Goal: Information Seeking & Learning: Learn about a topic

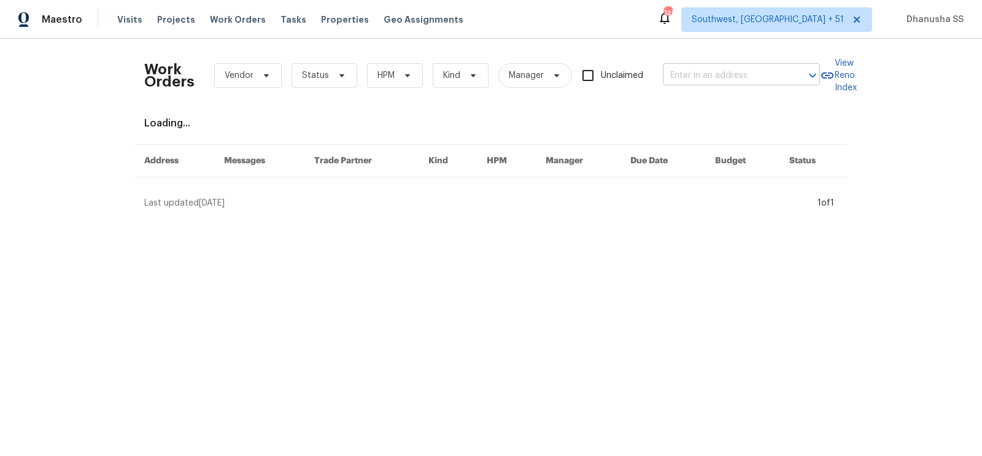
click at [693, 82] on input "text" at bounding box center [724, 75] width 123 height 19
paste input "[STREET_ADDRESS]"
type input "[STREET_ADDRESS]"
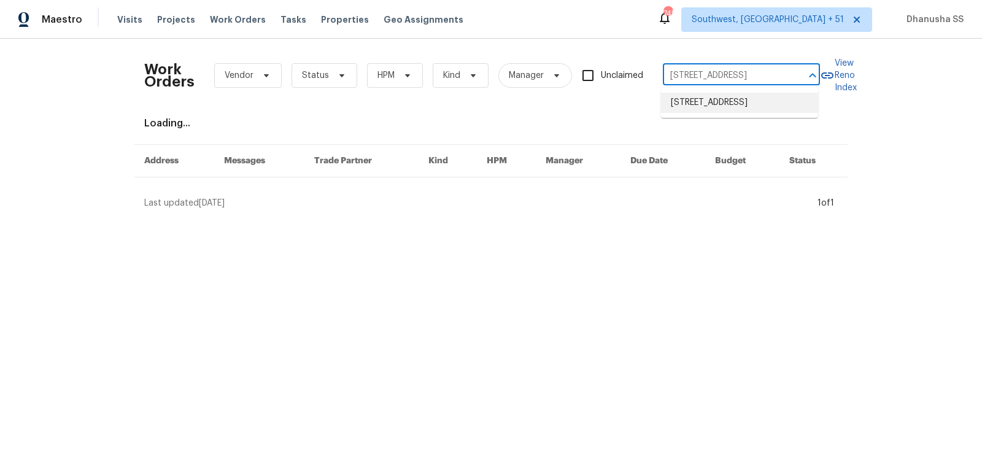
click at [694, 110] on li "[STREET_ADDRESS]" at bounding box center [739, 103] width 157 height 20
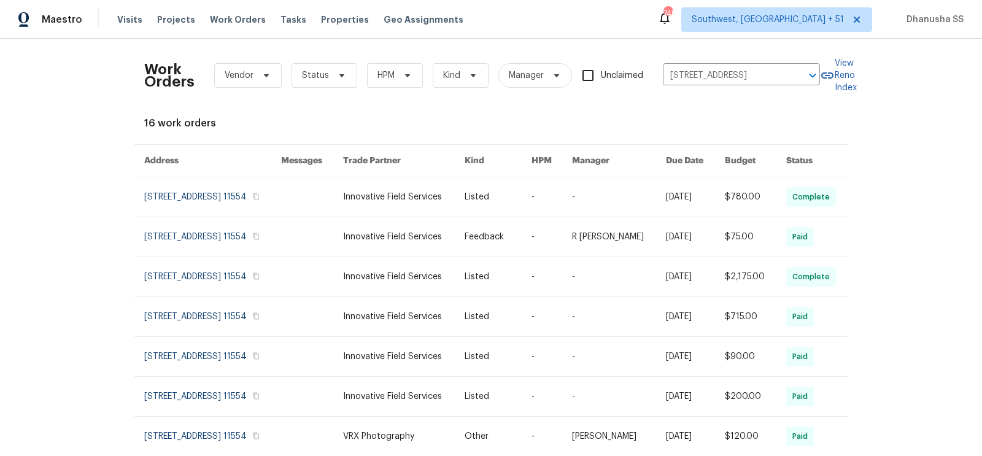
click at [480, 199] on td "Listed" at bounding box center [488, 197] width 67 height 40
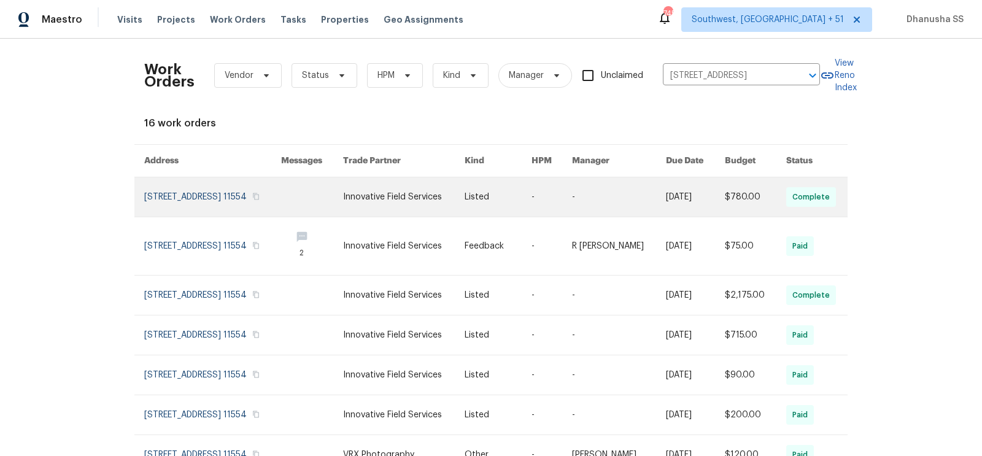
click at [457, 189] on link at bounding box center [404, 196] width 122 height 39
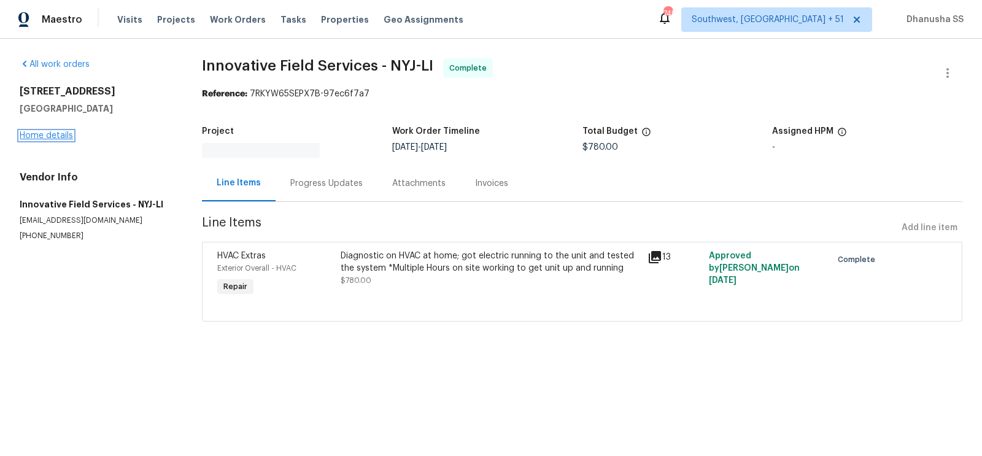
click at [28, 139] on link "Home details" at bounding box center [46, 135] width 53 height 9
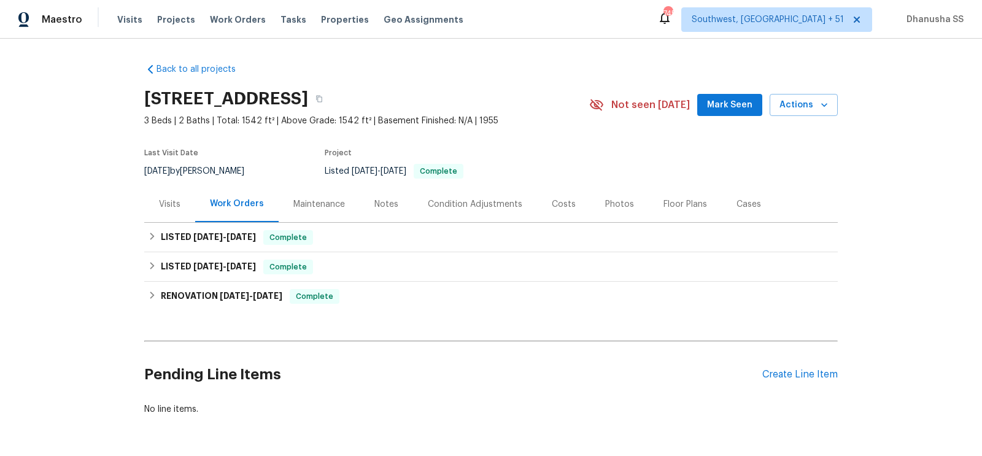
scroll to position [42, 0]
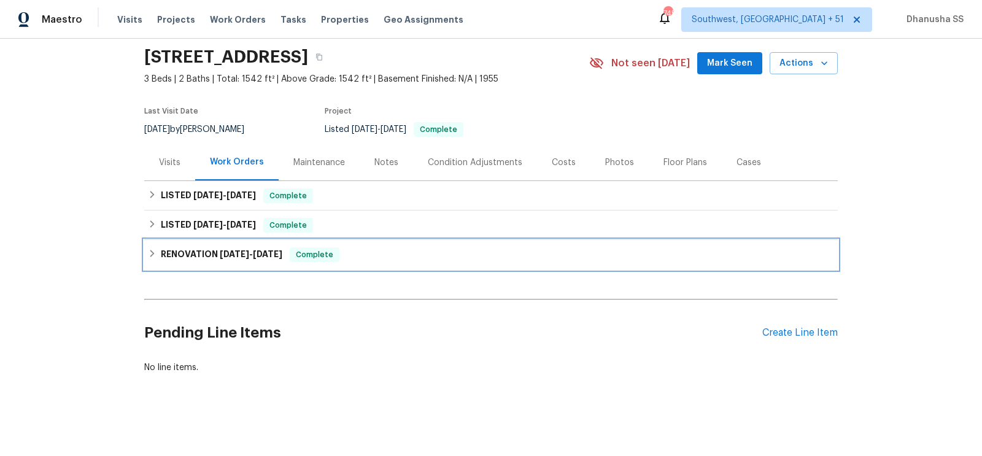
click at [382, 261] on div "RENOVATION [DATE] - [DATE] Complete" at bounding box center [491, 254] width 686 height 15
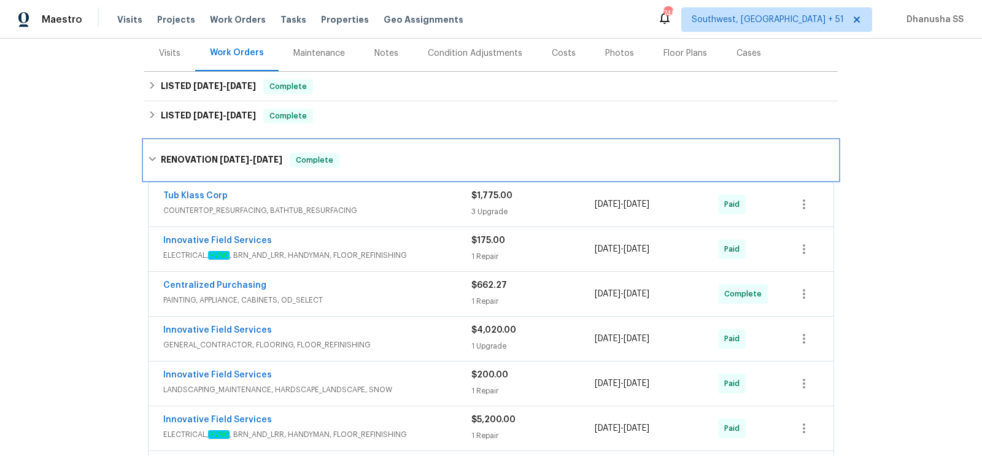
scroll to position [233, 0]
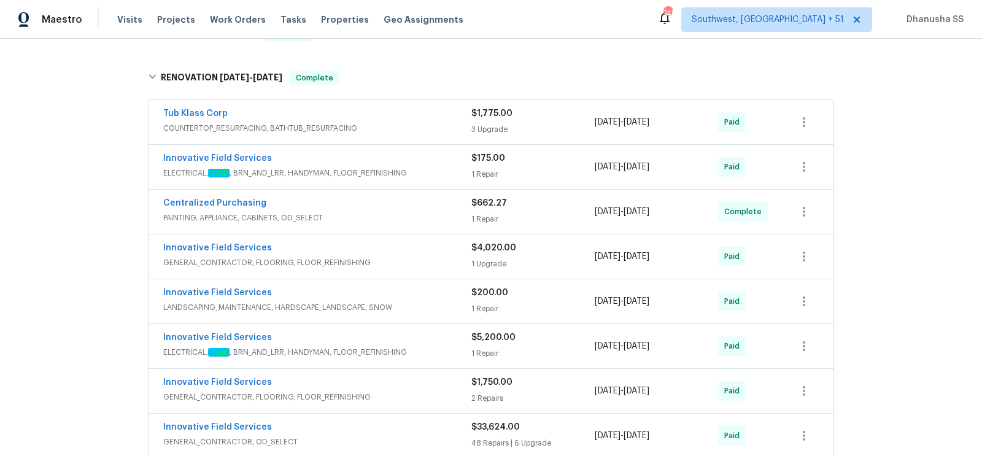
click at [424, 117] on div "Tub Klass Corp" at bounding box center [317, 114] width 308 height 15
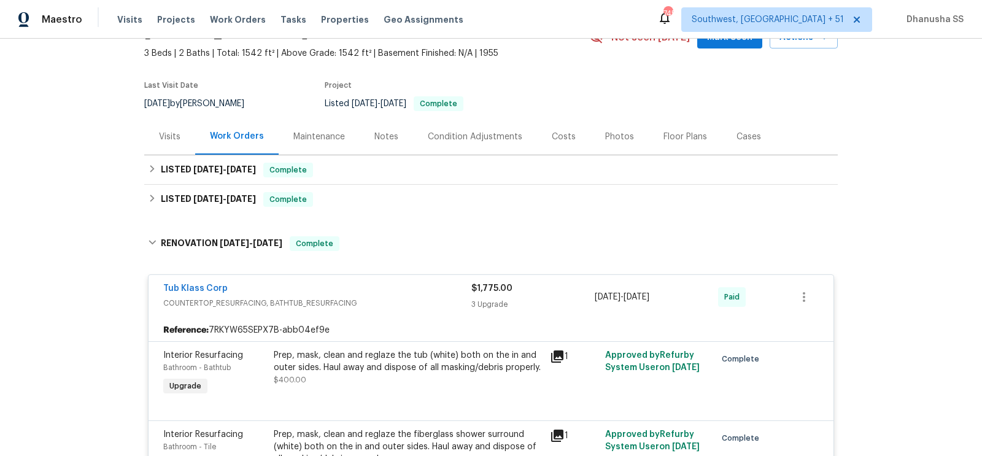
scroll to position [0, 0]
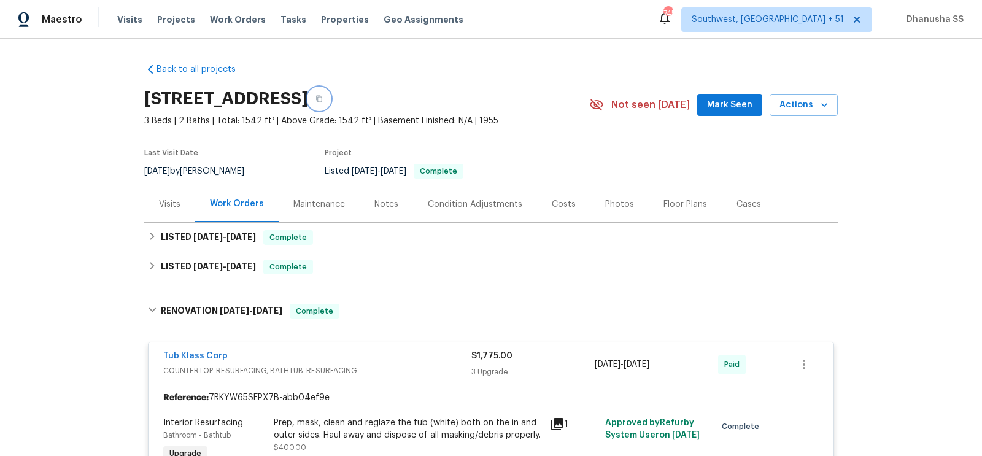
click at [322, 97] on icon "button" at bounding box center [319, 99] width 6 height 7
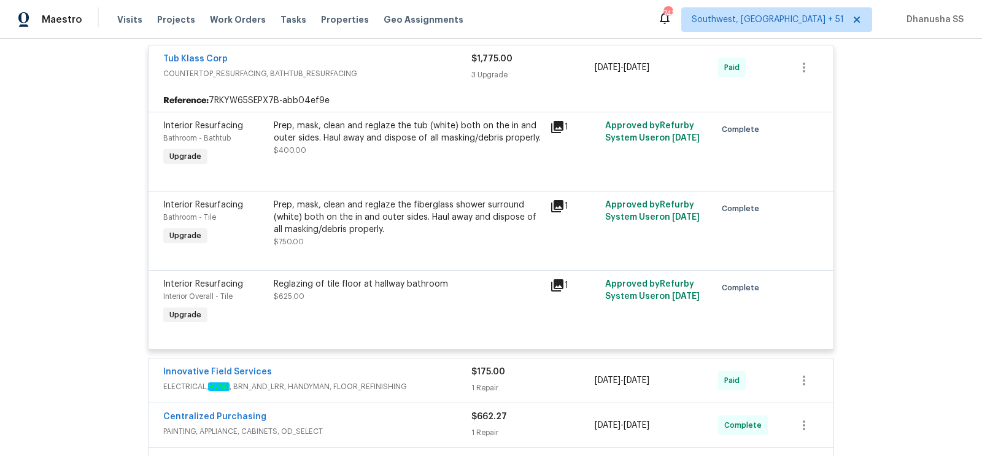
scroll to position [139, 0]
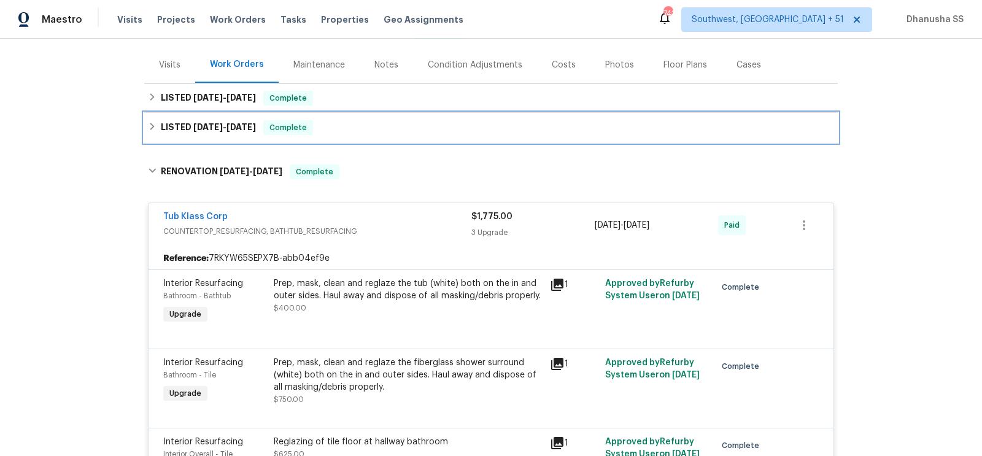
click at [409, 126] on div "LISTED [DATE] - [DATE] Complete" at bounding box center [491, 127] width 686 height 15
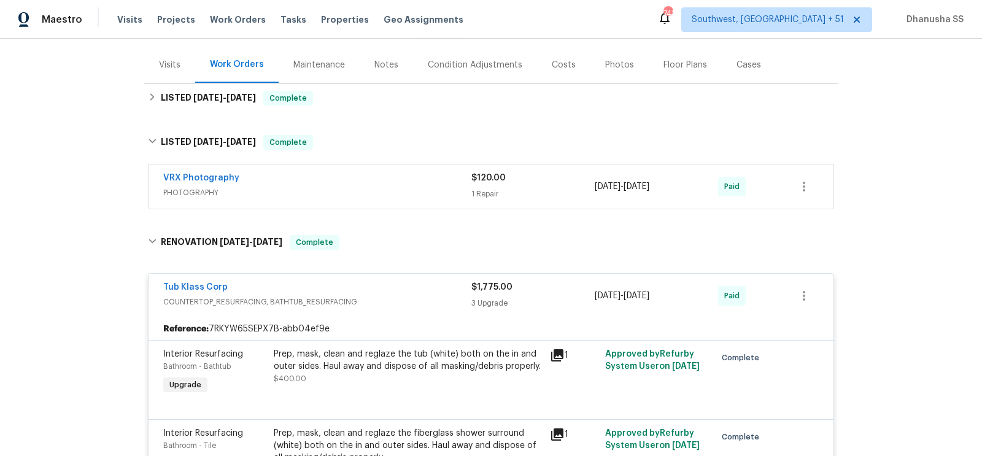
click at [422, 195] on span "PHOTOGRAPHY" at bounding box center [317, 193] width 308 height 12
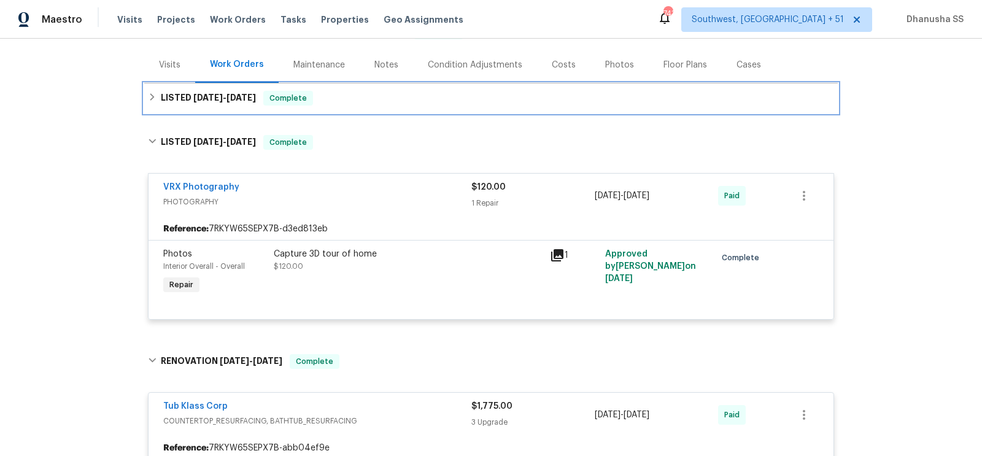
click at [377, 104] on div "LISTED [DATE] - [DATE] Complete" at bounding box center [491, 98] width 686 height 15
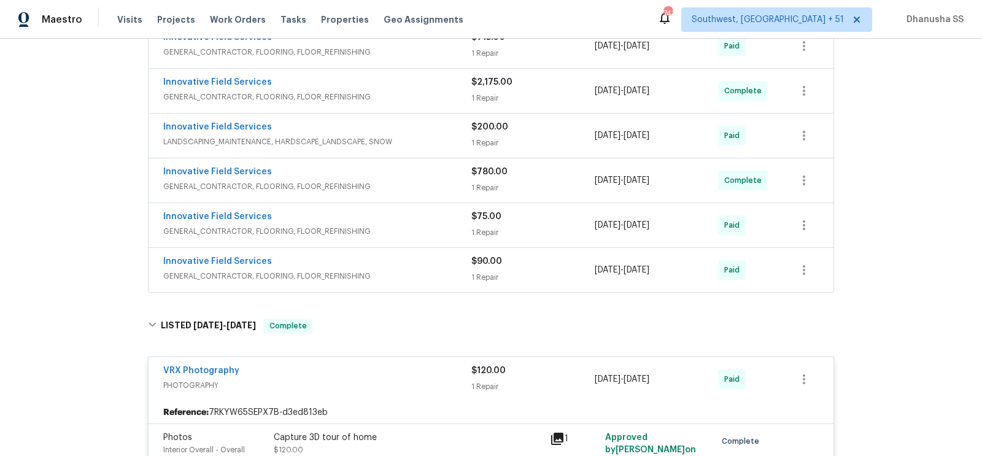
scroll to position [357, 0]
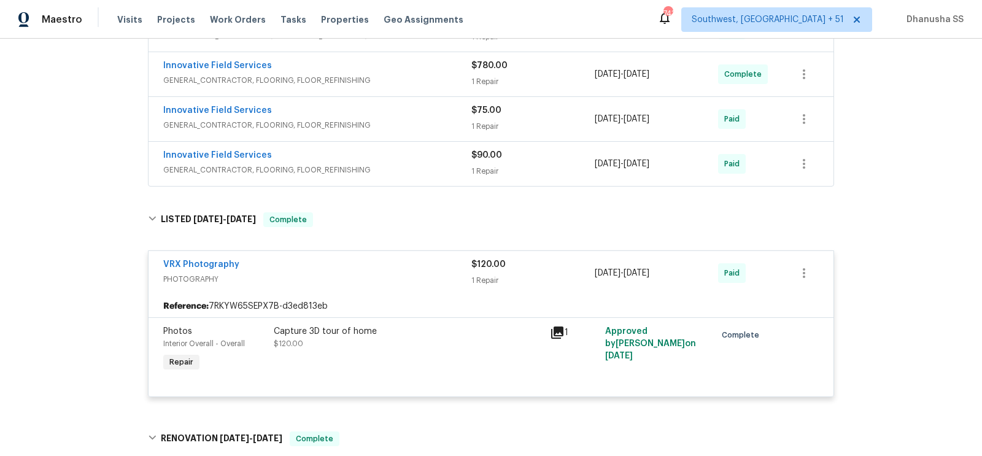
click at [425, 164] on span "GENERAL_CONTRACTOR, FLOORING, FLOOR_REFINISHING" at bounding box center [317, 170] width 308 height 12
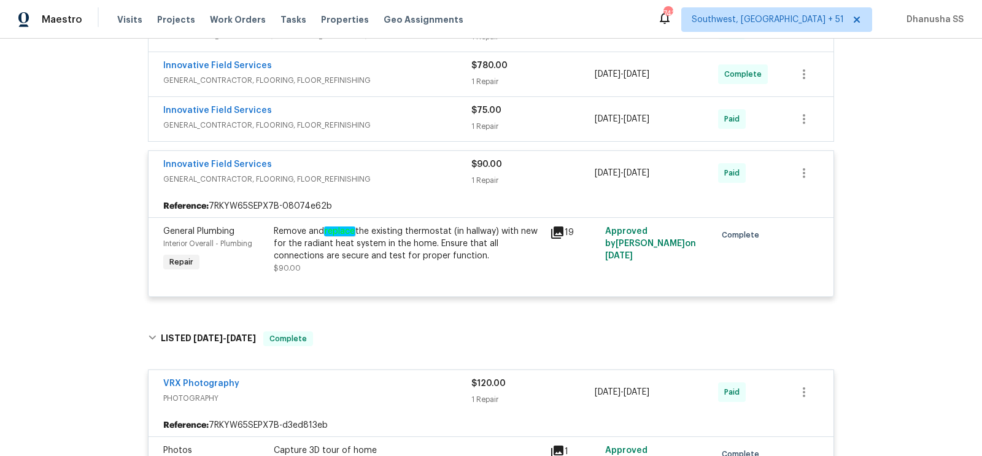
click at [422, 126] on span "GENERAL_CONTRACTOR, FLOORING, FLOOR_REFINISHING" at bounding box center [317, 125] width 308 height 12
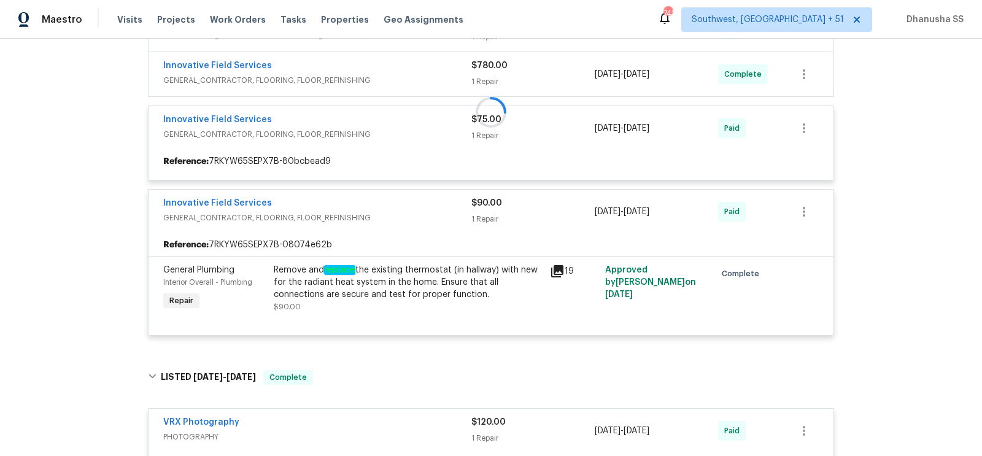
scroll to position [260, 0]
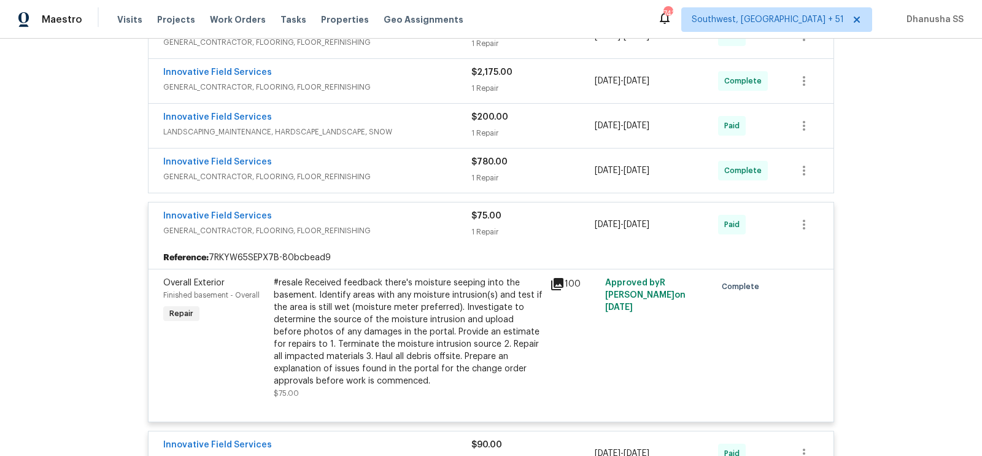
click at [440, 171] on span "GENERAL_CONTRACTOR, FLOORING, FLOOR_REFINISHING" at bounding box center [317, 177] width 308 height 12
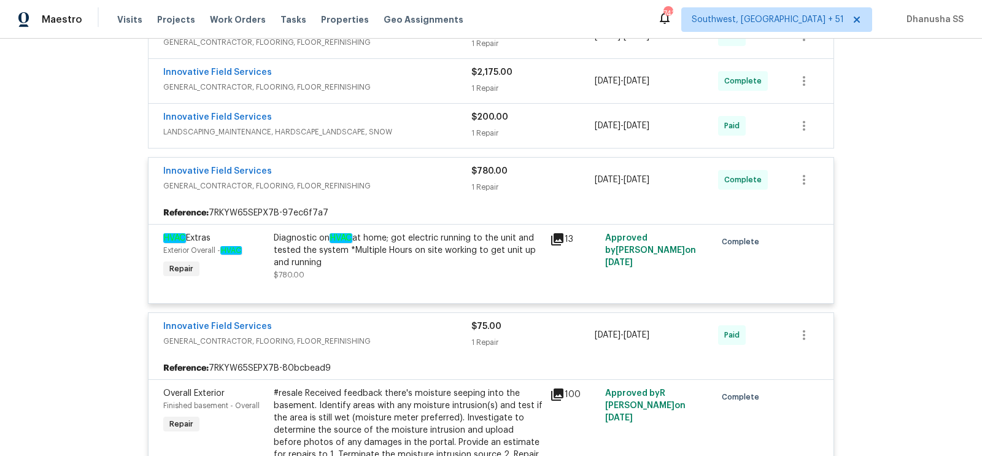
click at [436, 116] on div "Innovative Field Services" at bounding box center [317, 118] width 308 height 15
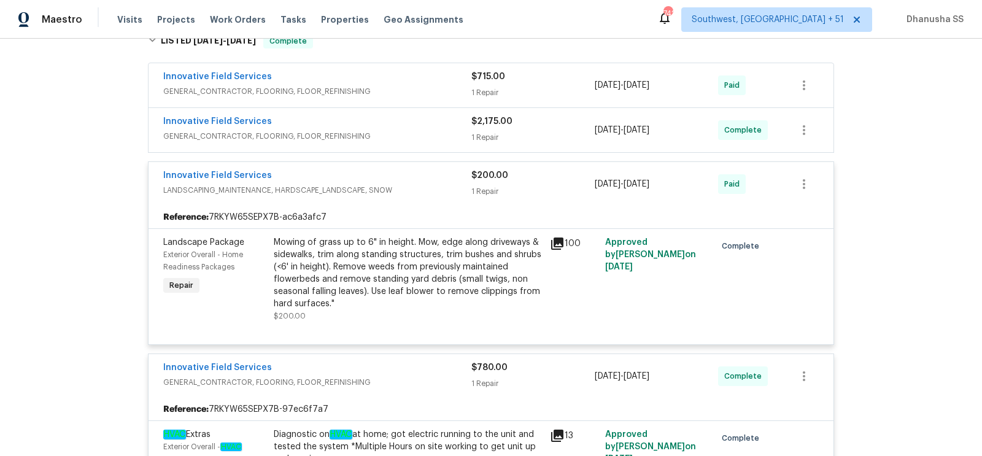
scroll to position [203, 0]
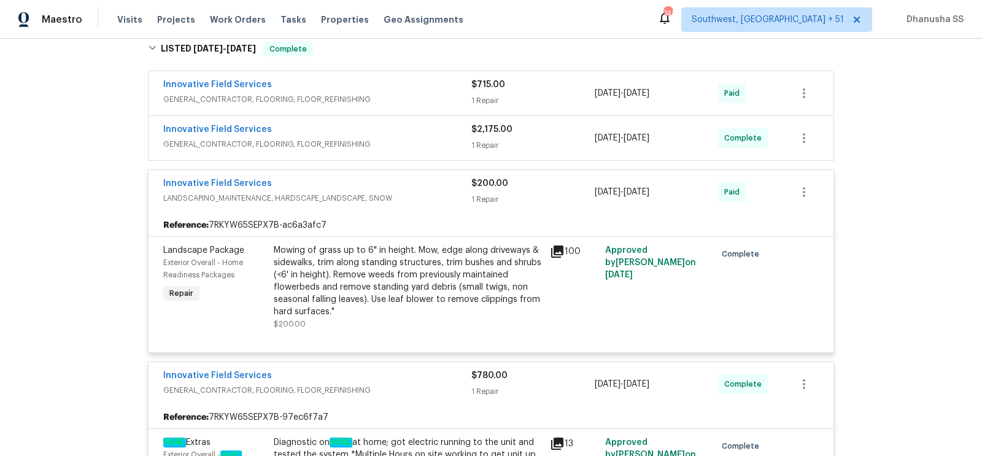
click at [431, 128] on div "Innovative Field Services" at bounding box center [317, 130] width 308 height 15
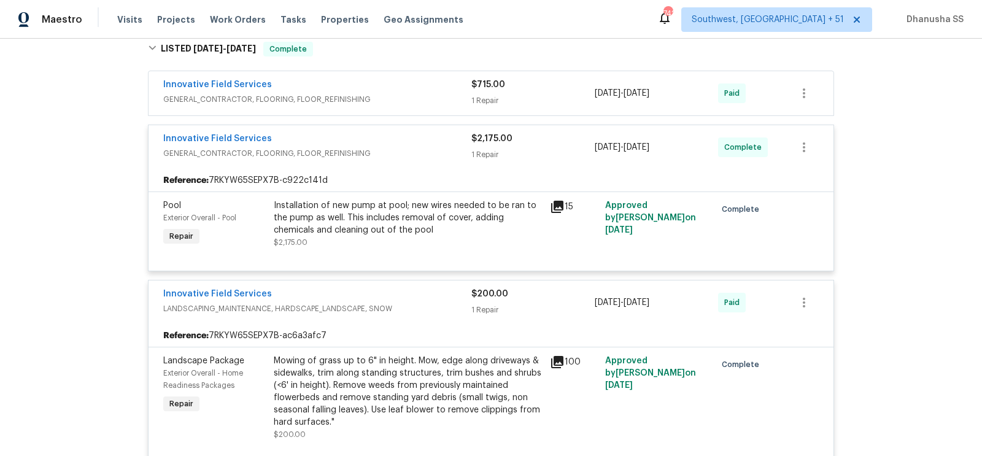
click at [430, 87] on div "Innovative Field Services" at bounding box center [317, 86] width 308 height 15
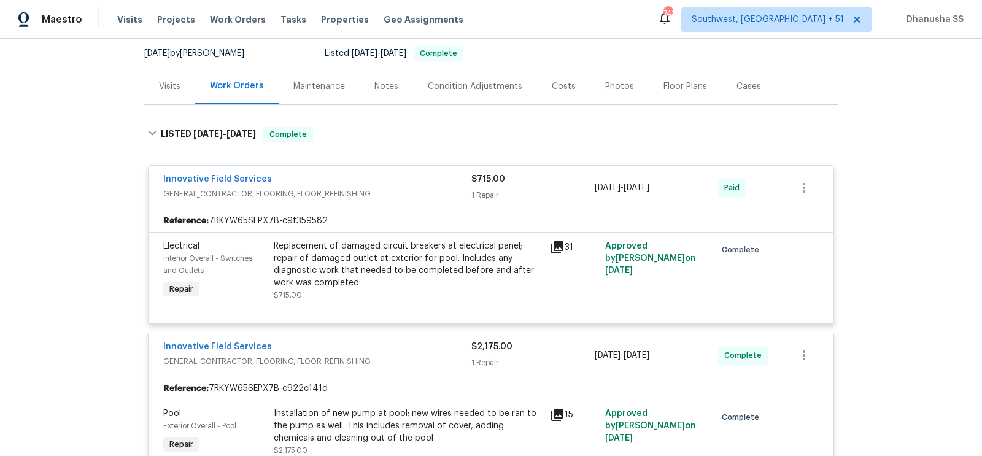
scroll to position [0, 0]
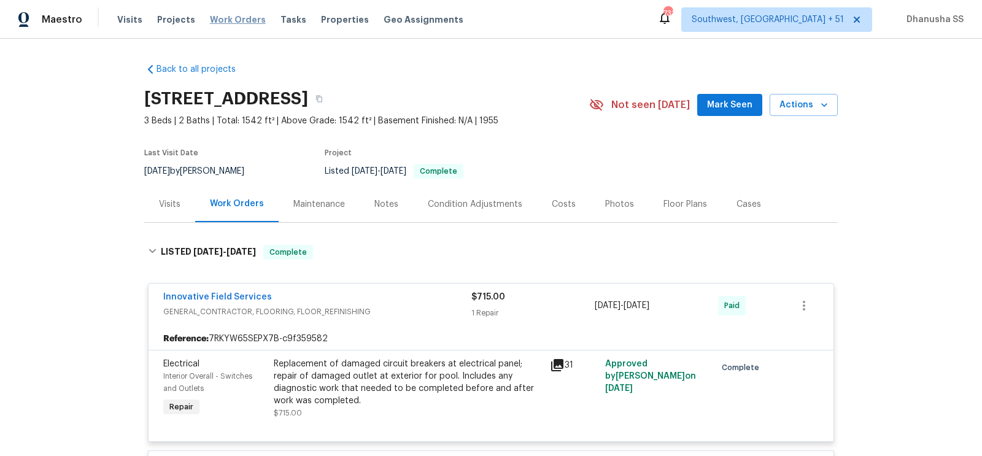
click at [235, 20] on span "Work Orders" at bounding box center [238, 20] width 56 height 12
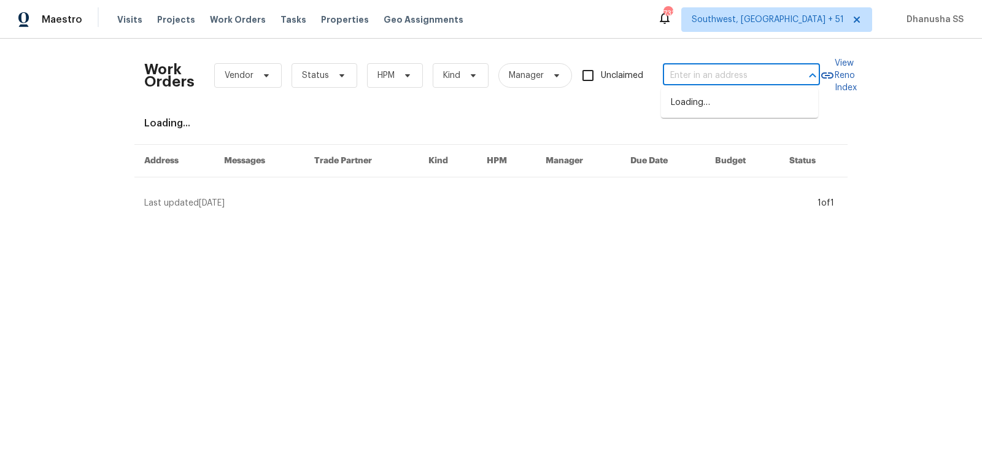
click at [705, 77] on input "text" at bounding box center [724, 75] width 123 height 19
paste input "[STREET_ADDRESS]"
type input "[STREET_ADDRESS]"
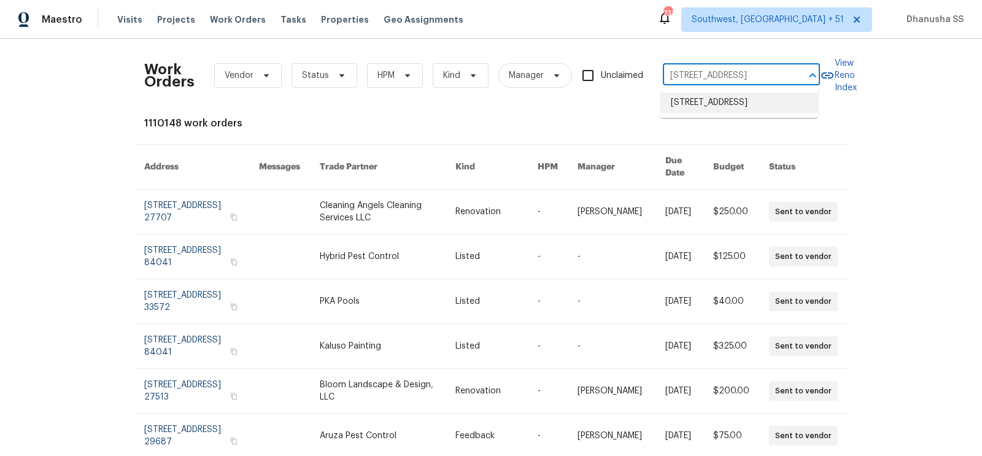
click at [700, 108] on li "[STREET_ADDRESS]" at bounding box center [739, 103] width 157 height 20
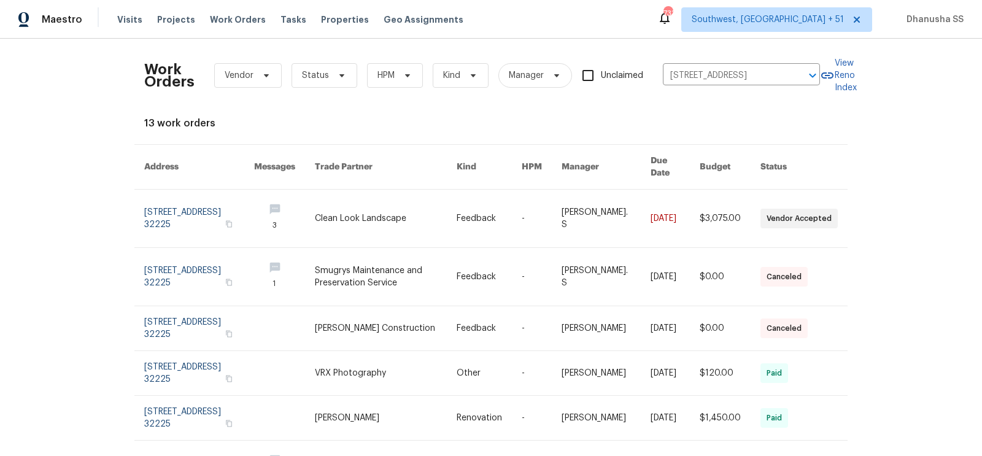
click at [439, 208] on link at bounding box center [386, 219] width 142 height 58
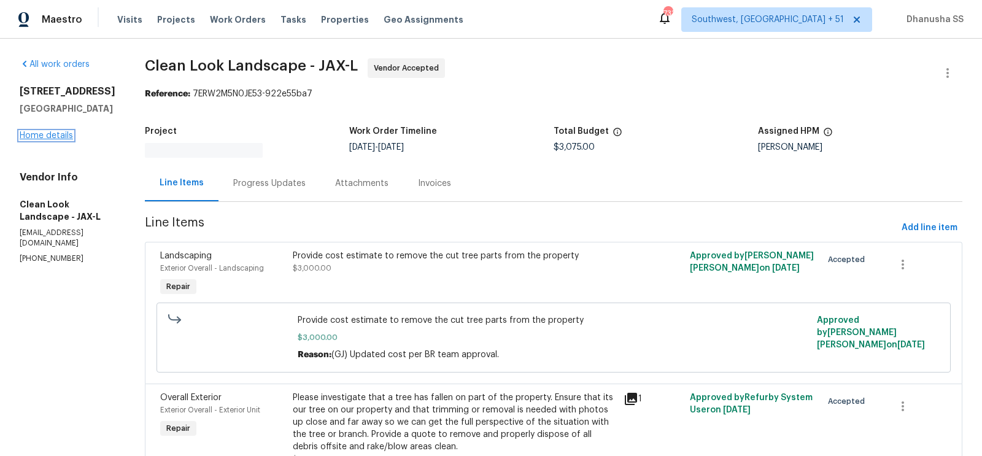
click at [47, 139] on link "Home details" at bounding box center [46, 135] width 53 height 9
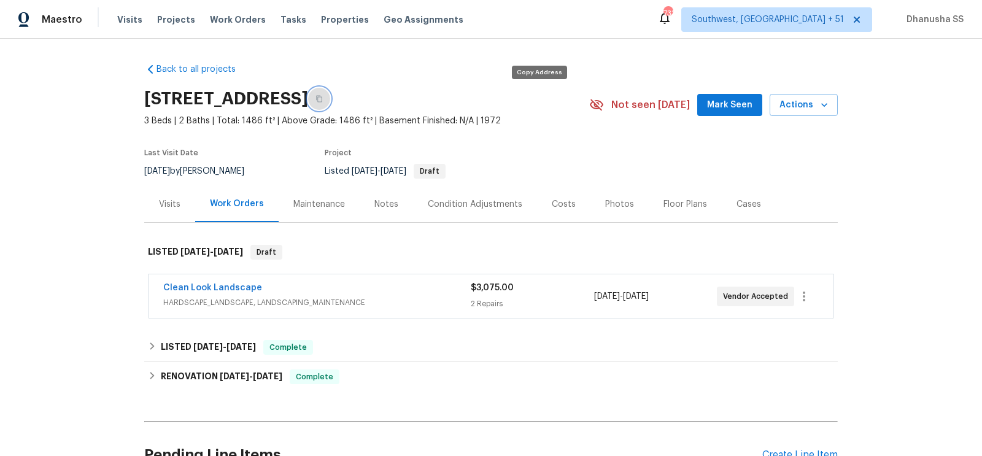
click at [322, 96] on icon "button" at bounding box center [319, 99] width 6 height 7
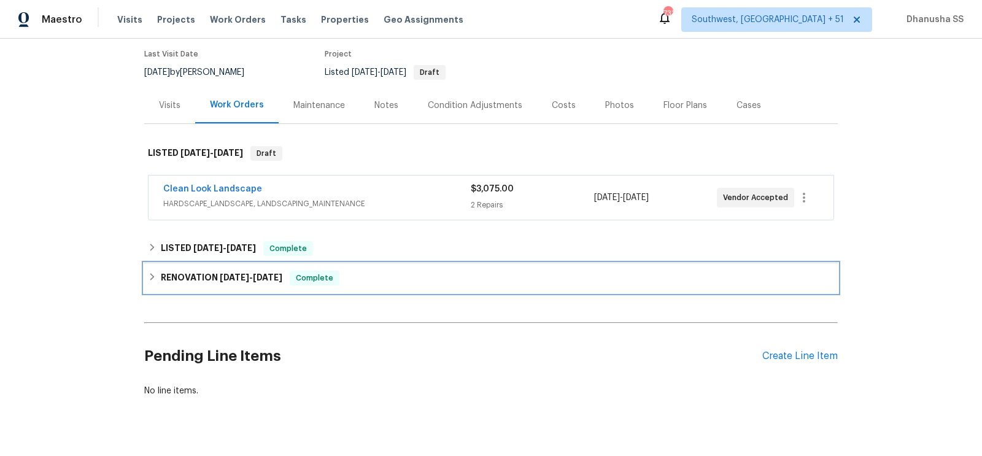
click at [360, 280] on div "RENOVATION [DATE] - [DATE] Complete" at bounding box center [491, 278] width 686 height 15
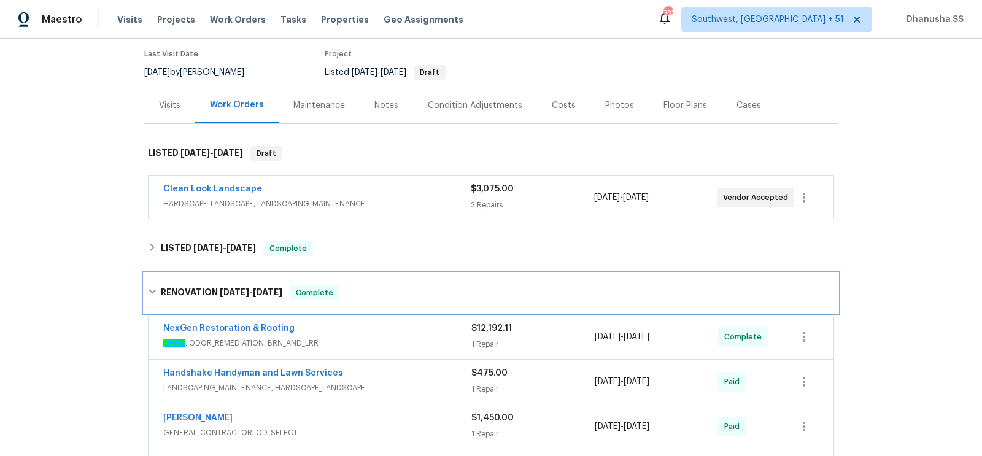
scroll to position [257, 0]
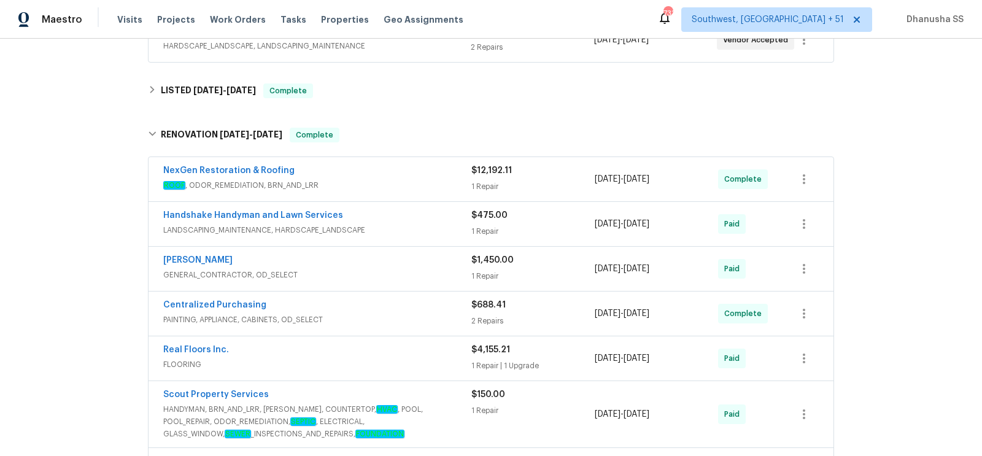
click at [426, 184] on span "ROOF , ODOR_REMEDIATION, BRN_AND_LRR" at bounding box center [317, 185] width 308 height 12
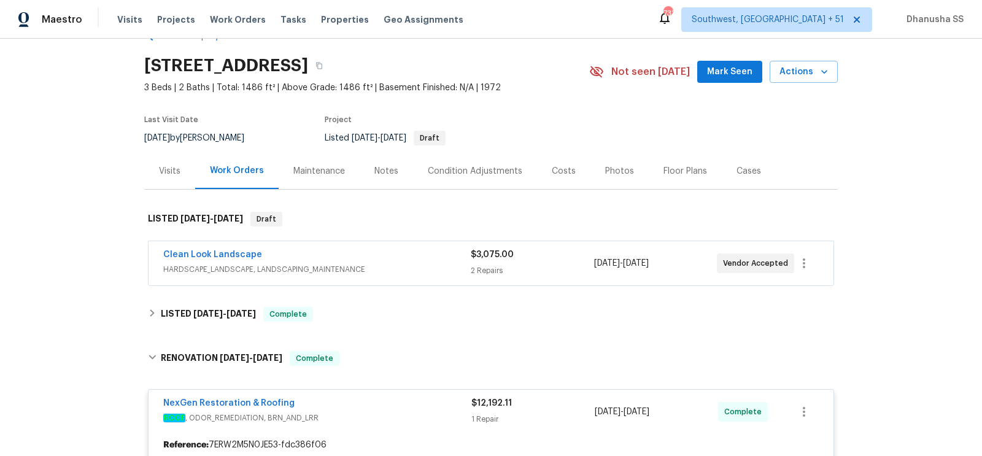
scroll to position [0, 0]
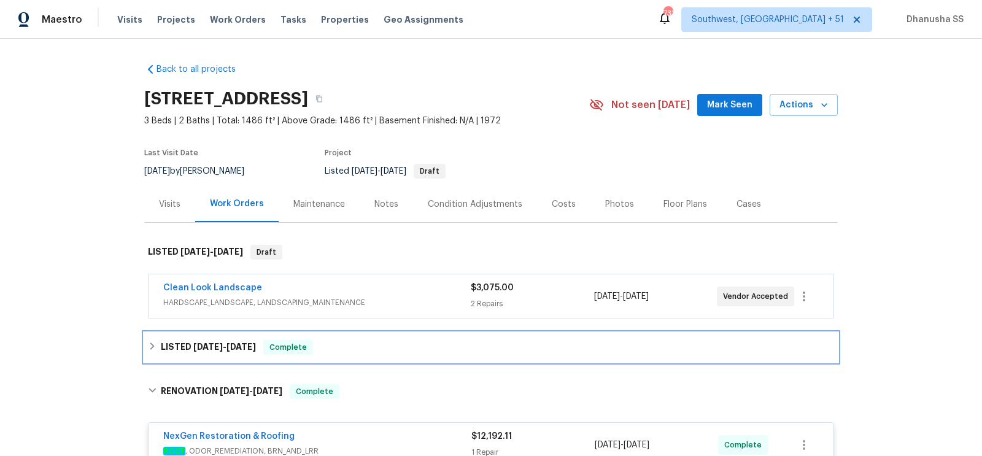
click at [368, 337] on div "LISTED [DATE] - [DATE] Complete" at bounding box center [491, 347] width 694 height 29
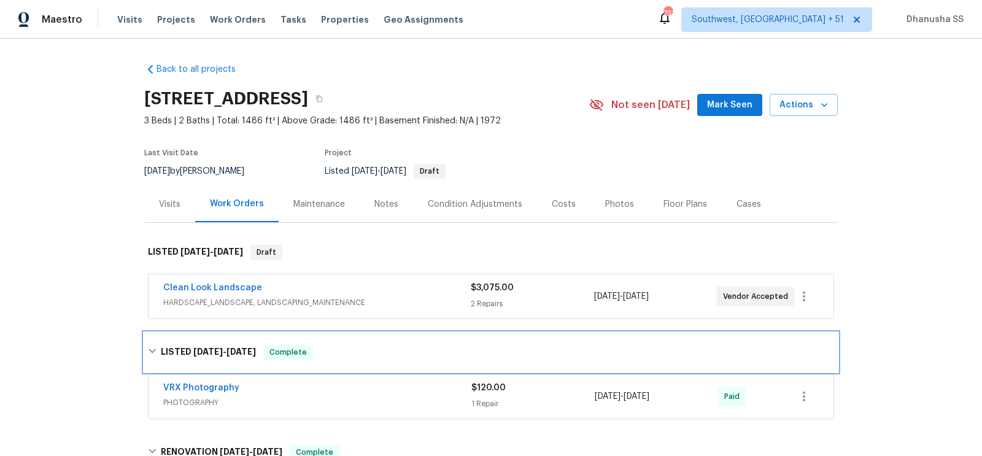
scroll to position [133, 0]
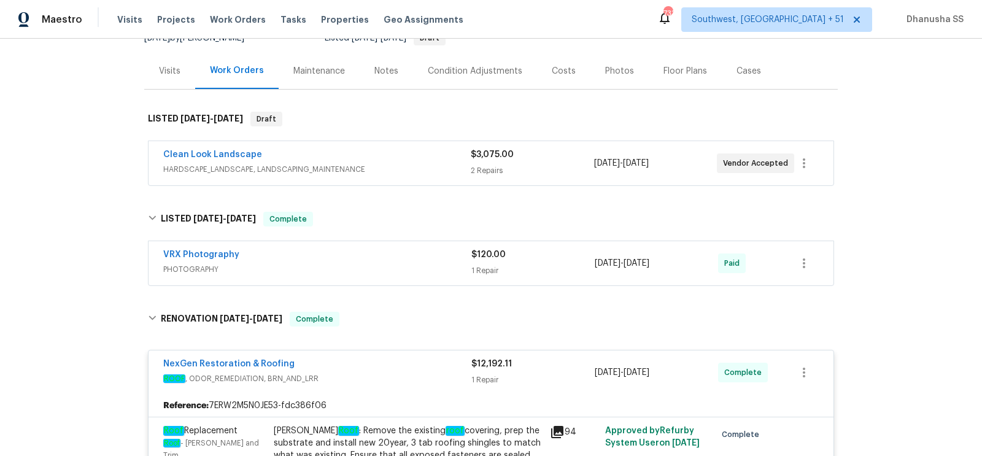
click at [388, 257] on div "VRX Photography" at bounding box center [317, 256] width 308 height 15
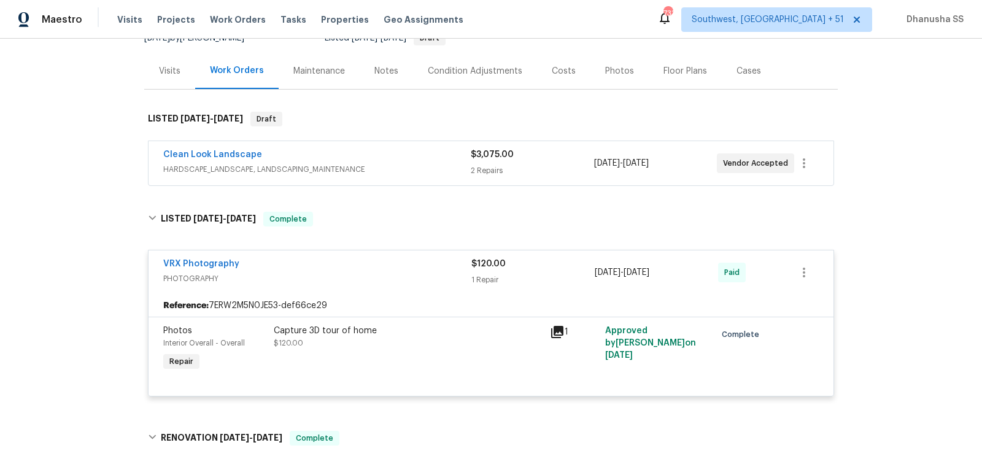
click at [428, 171] on span "HARDSCAPE_LANDSCAPE, LANDSCAPING_MAINTENANCE" at bounding box center [317, 169] width 308 height 12
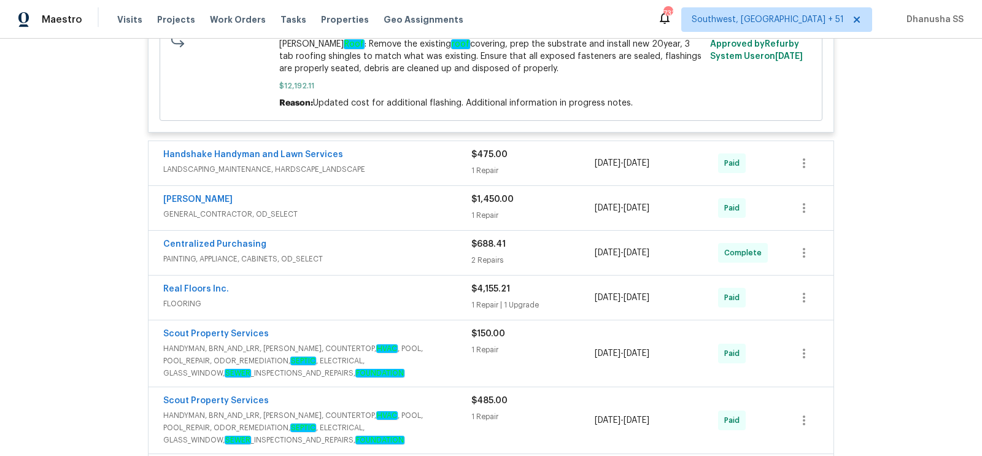
scroll to position [1256, 0]
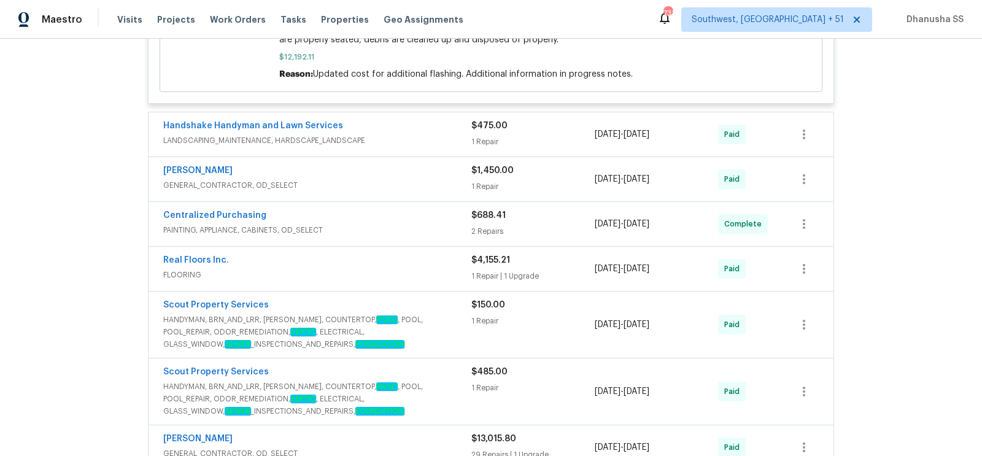
click at [427, 120] on div "Handshake Handyman and Lawn Services" at bounding box center [317, 127] width 308 height 15
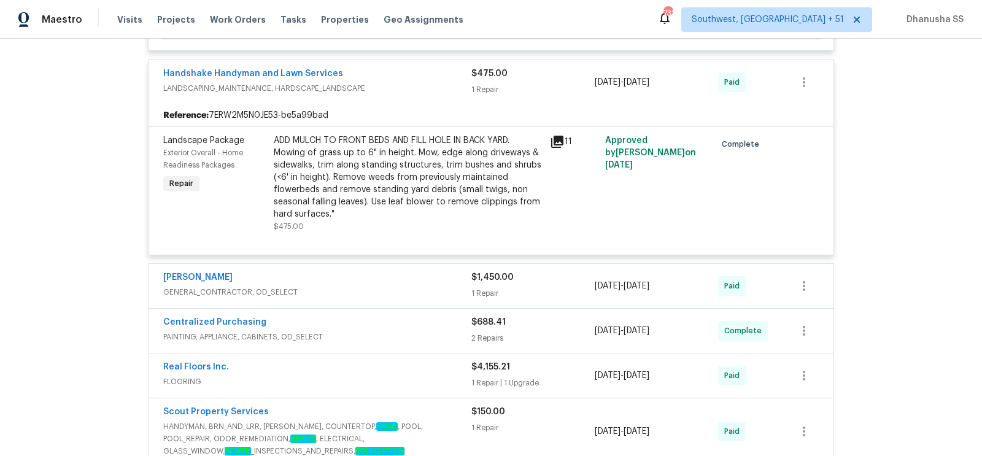
scroll to position [1321, 0]
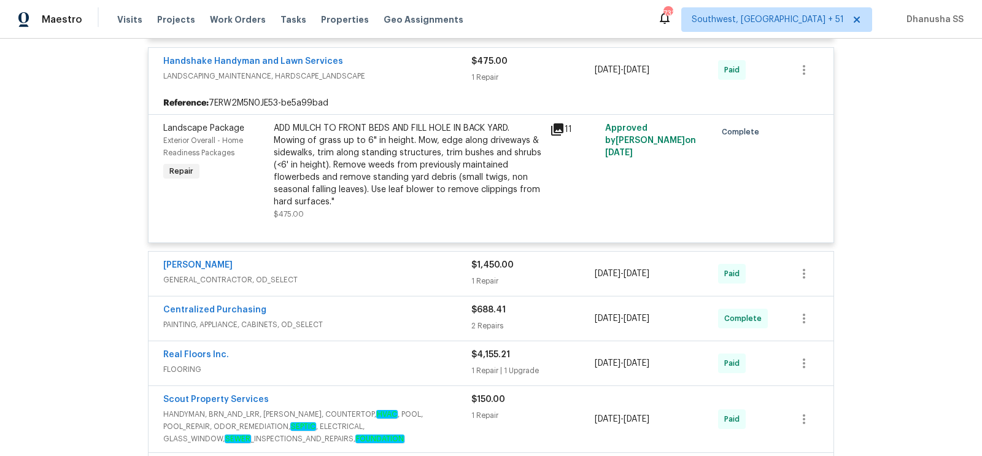
click at [428, 274] on span "GENERAL_CONTRACTOR, OD_SELECT" at bounding box center [317, 280] width 308 height 12
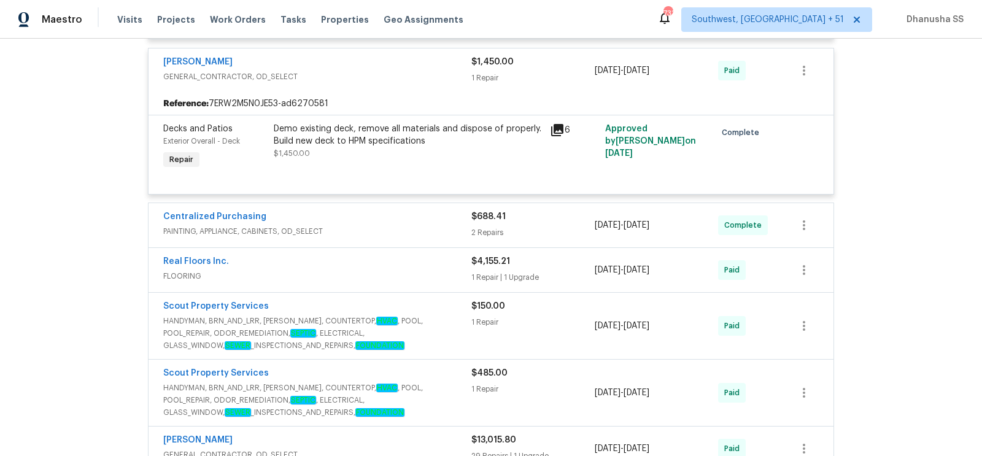
scroll to position [1541, 0]
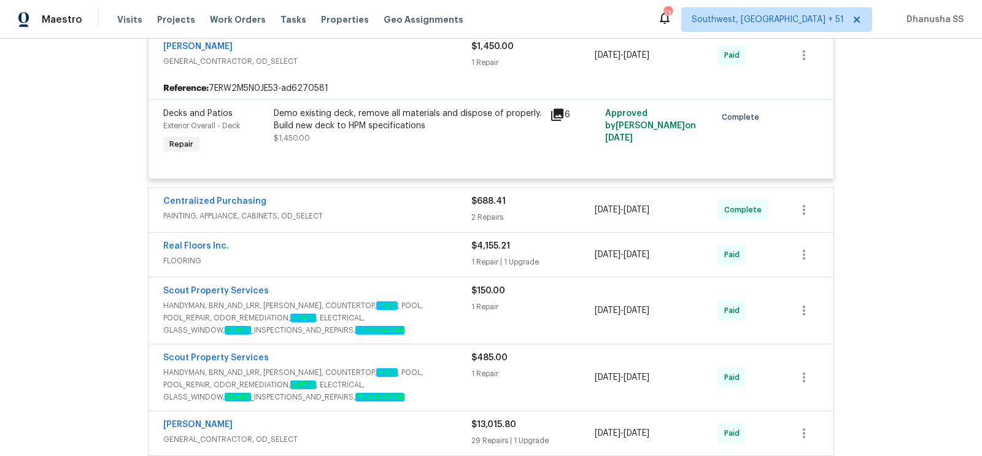
click at [408, 195] on div "Centralized Purchasing" at bounding box center [317, 202] width 308 height 15
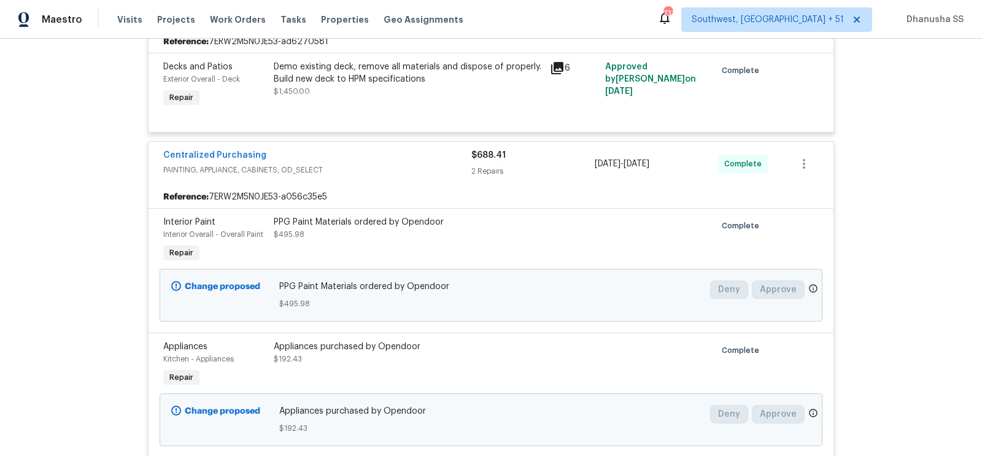
scroll to position [0, 0]
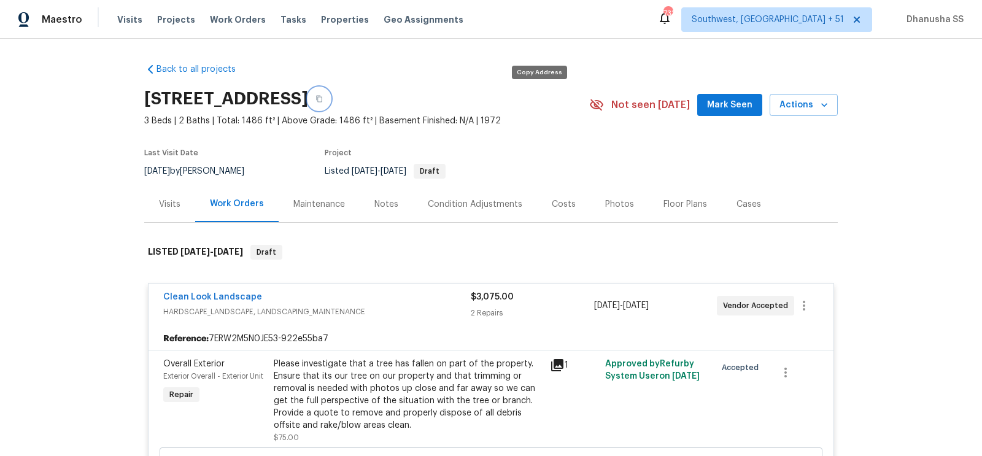
click at [322, 101] on icon "button" at bounding box center [319, 99] width 6 height 7
